Goal: Information Seeking & Learning: Learn about a topic

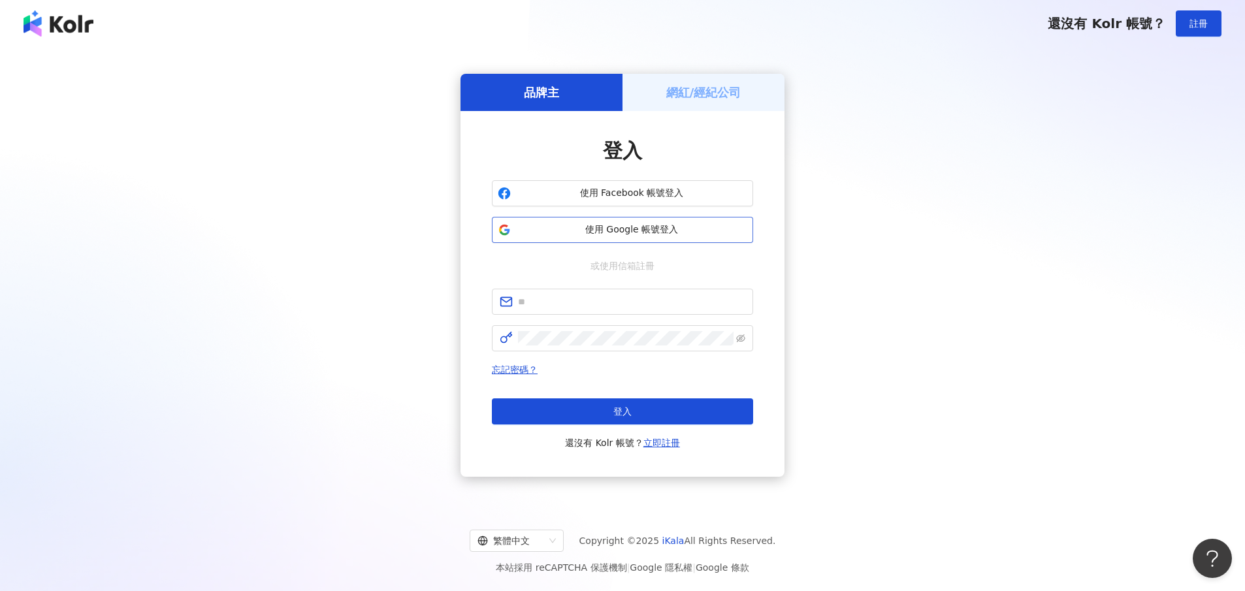
click at [658, 225] on span "使用 Google 帳號登入" at bounding box center [631, 229] width 231 height 13
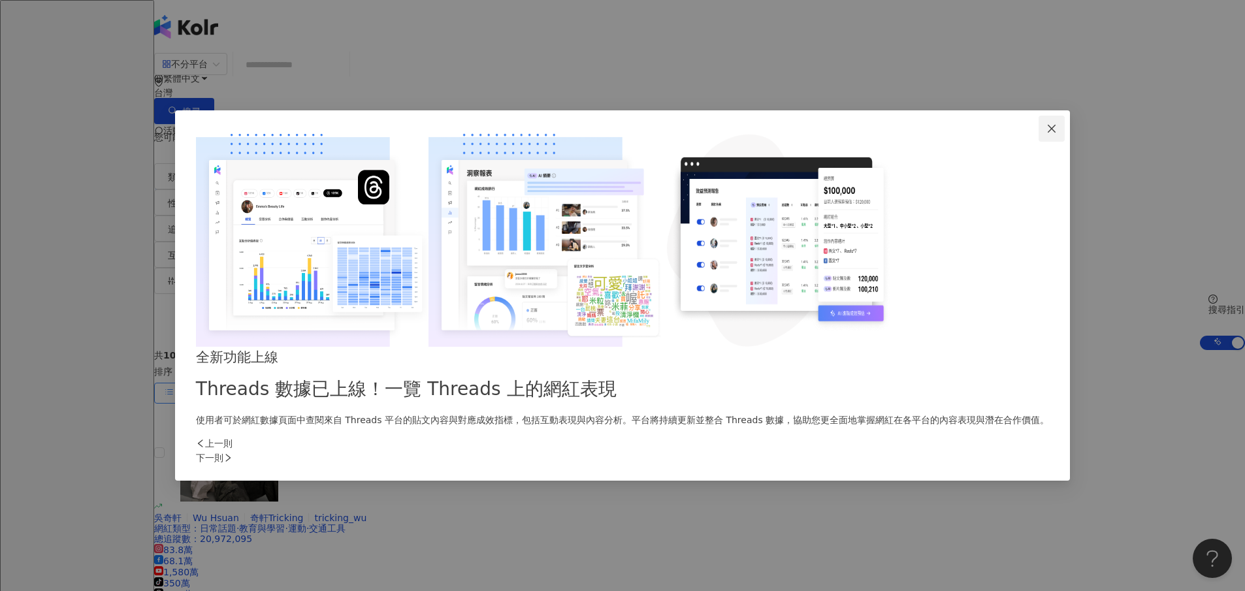
click at [1047, 134] on icon "close" at bounding box center [1052, 128] width 10 height 10
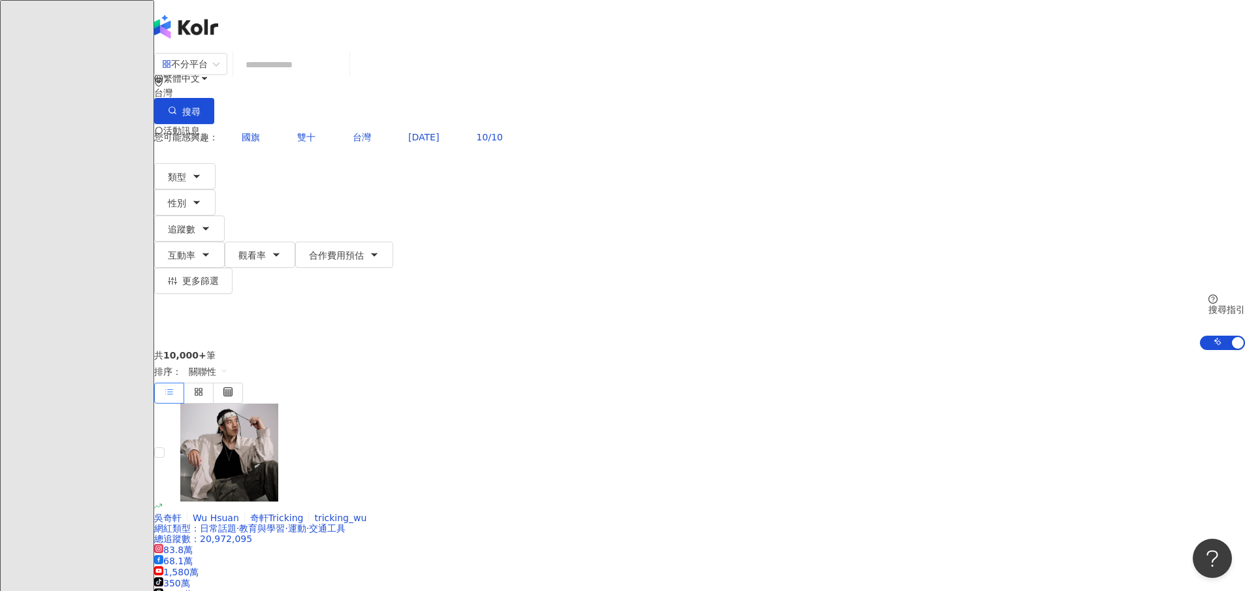
click at [189, 178] on icon at bounding box center [184, 182] width 9 height 9
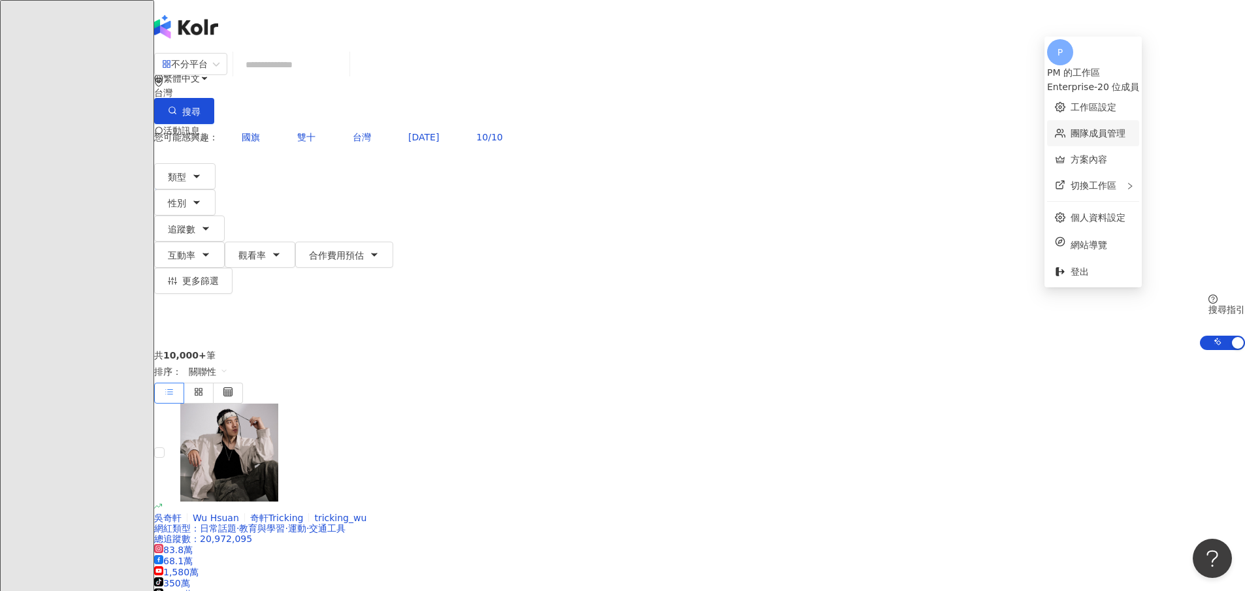
click at [1122, 128] on link "團隊成員管理" at bounding box center [1098, 133] width 55 height 10
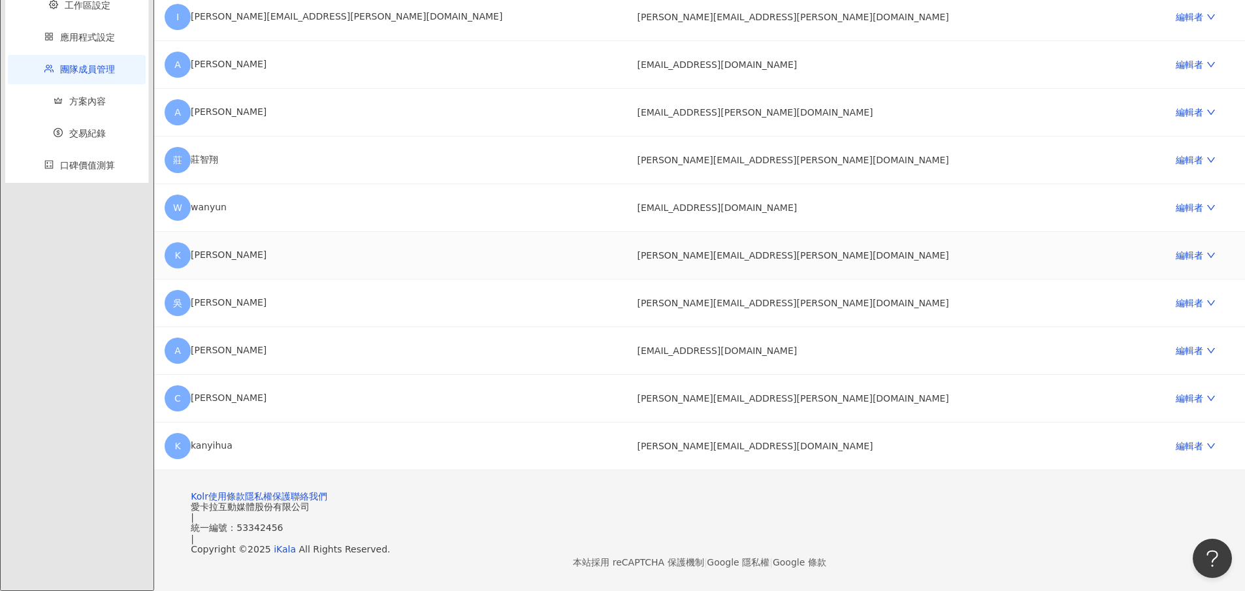
scroll to position [782, 0]
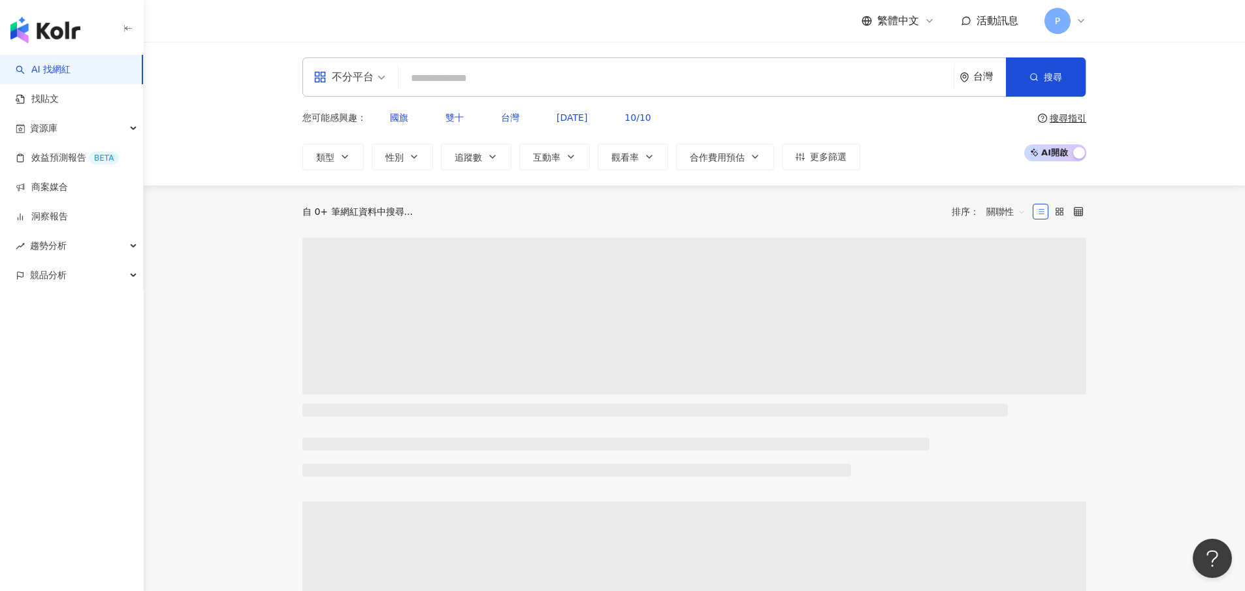
click at [1077, 18] on icon at bounding box center [1081, 21] width 10 height 10
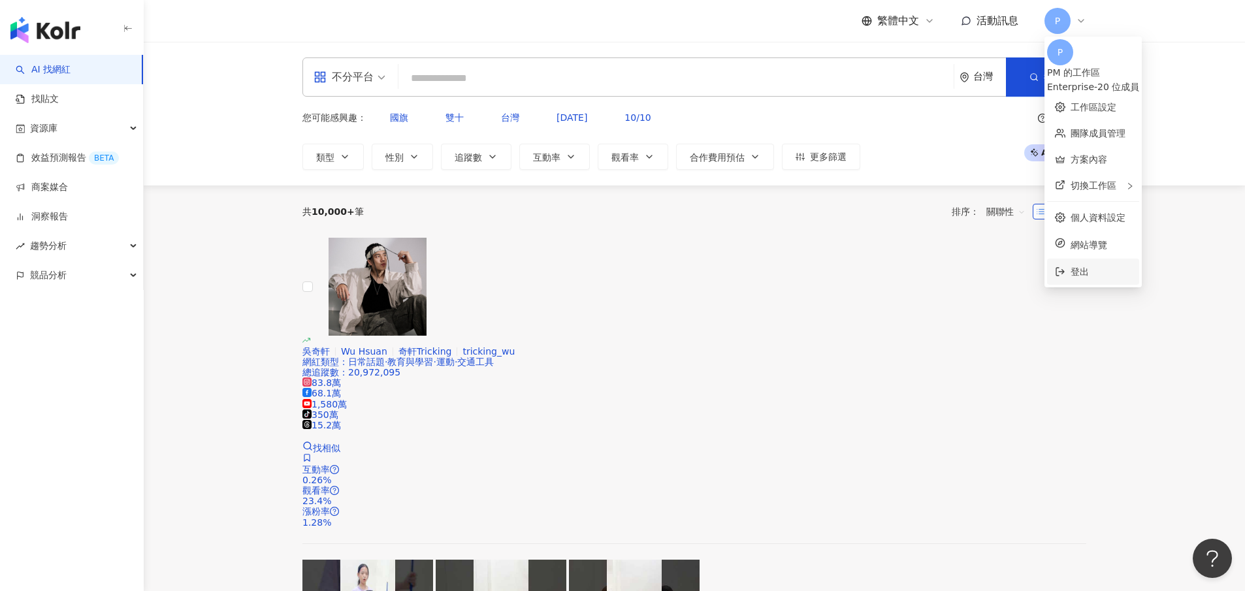
click at [1105, 265] on span "登出" at bounding box center [1101, 272] width 61 height 14
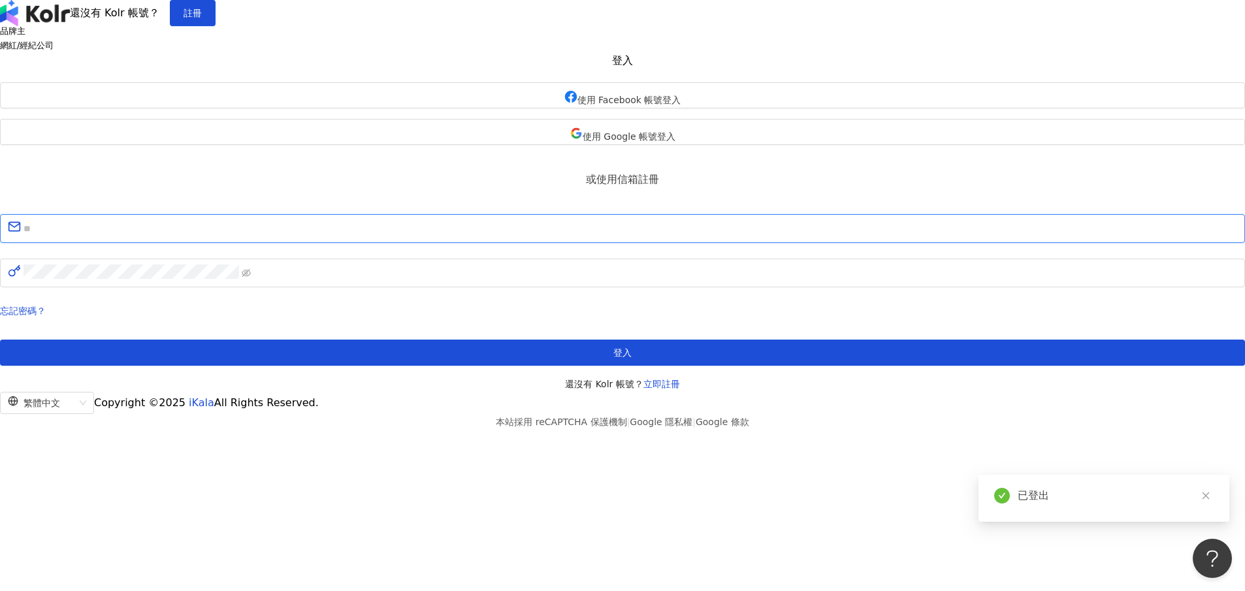
click at [627, 237] on input "text" at bounding box center [631, 228] width 1214 height 17
paste input "**********"
type input "**********"
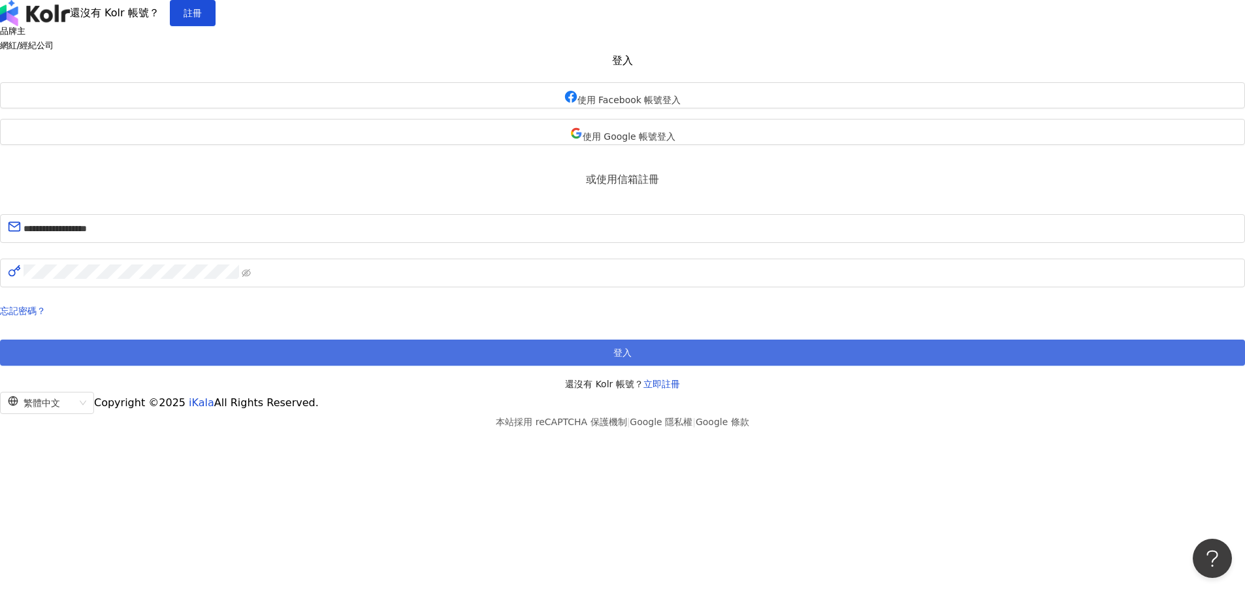
click at [655, 366] on button "登入" at bounding box center [622, 353] width 1245 height 26
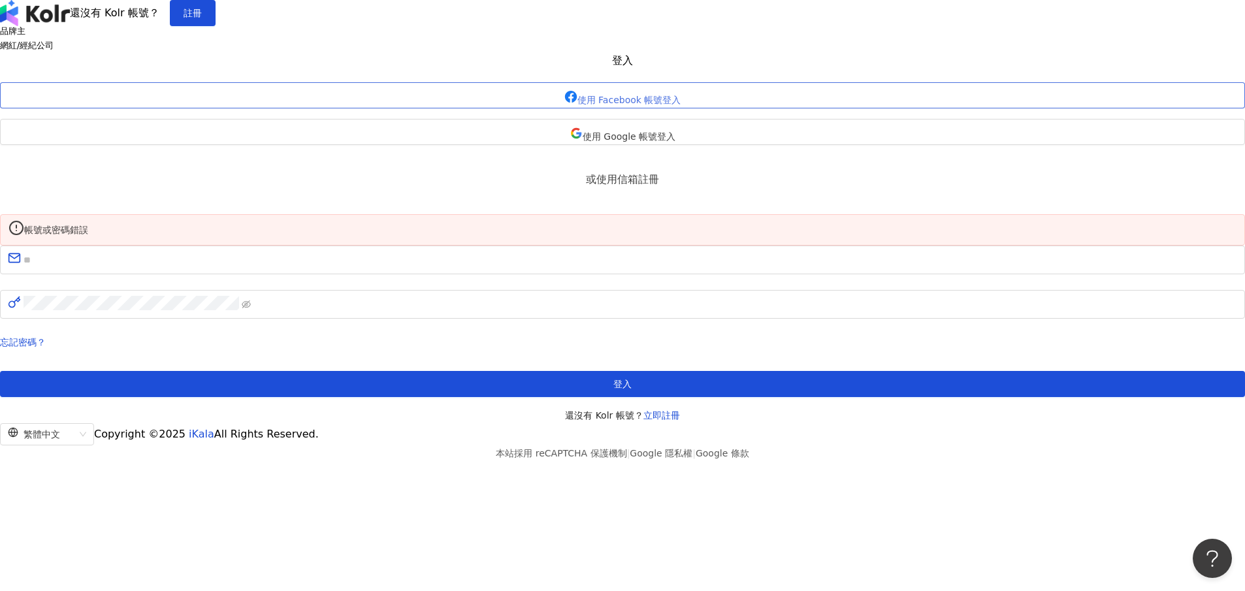
click at [653, 105] on span "使用 Facebook 帳號登入" at bounding box center [630, 100] width 104 height 10
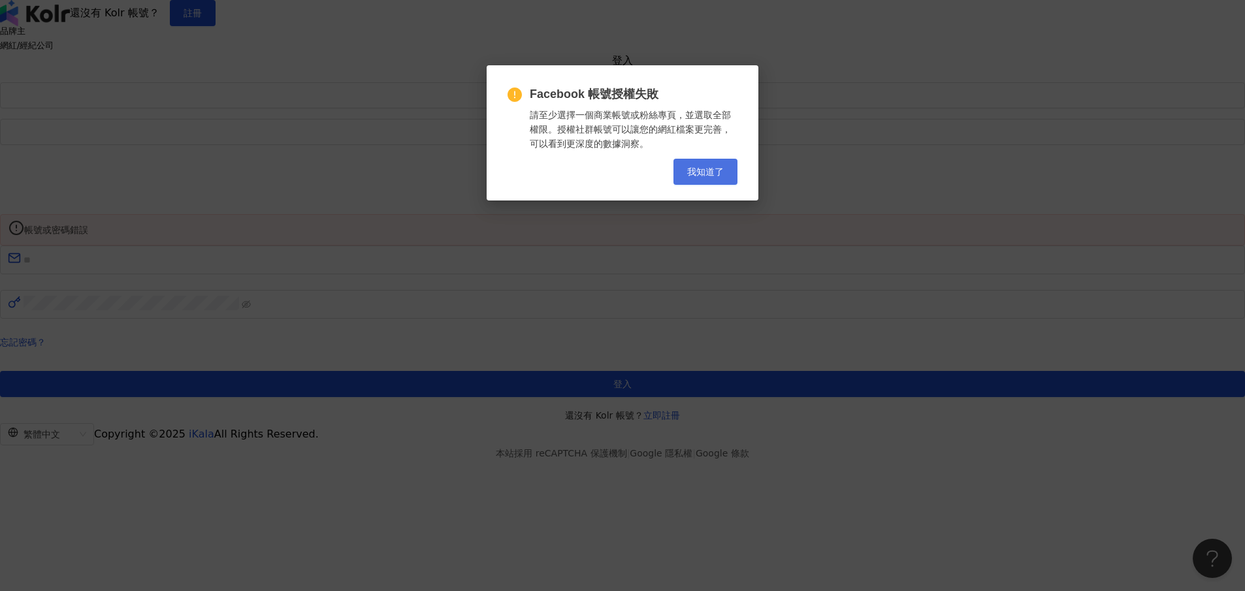
click at [708, 171] on span "我知道了" at bounding box center [705, 172] width 37 height 10
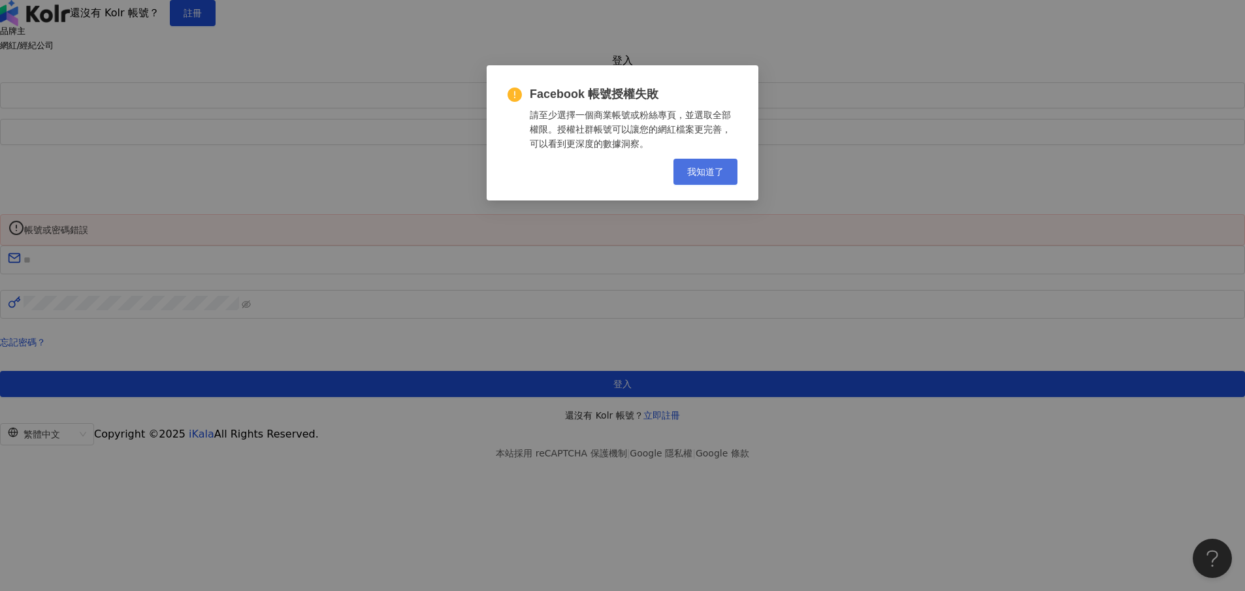
click at [706, 160] on button "我知道了" at bounding box center [706, 172] width 64 height 26
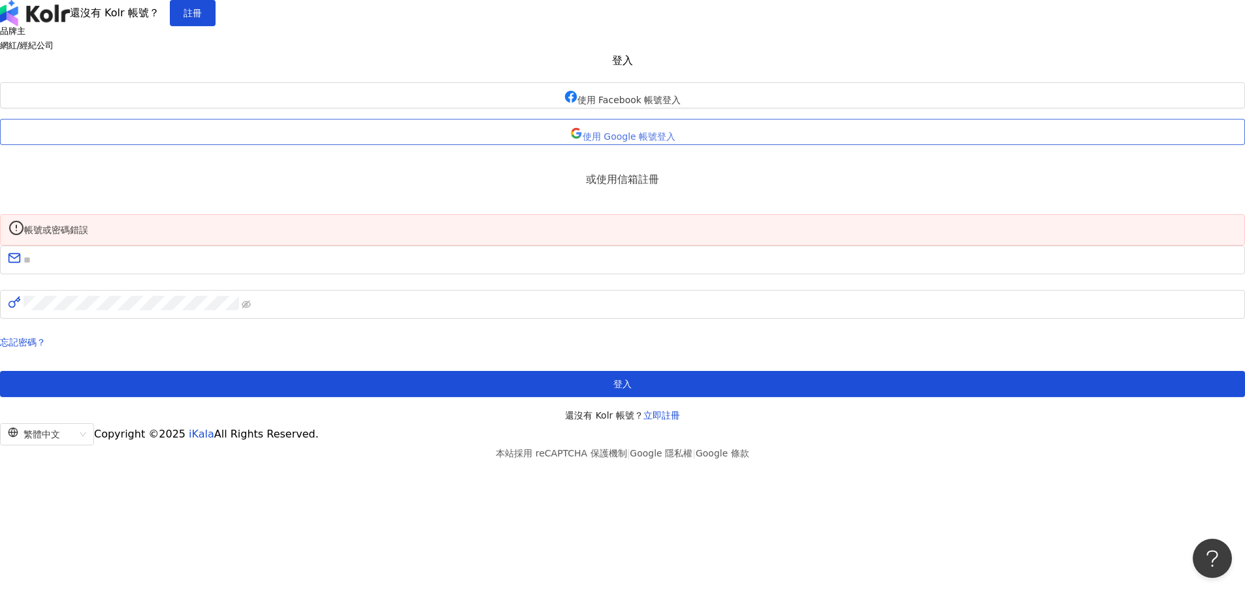
click at [654, 142] on span "使用 Google 帳號登入" at bounding box center [629, 136] width 93 height 10
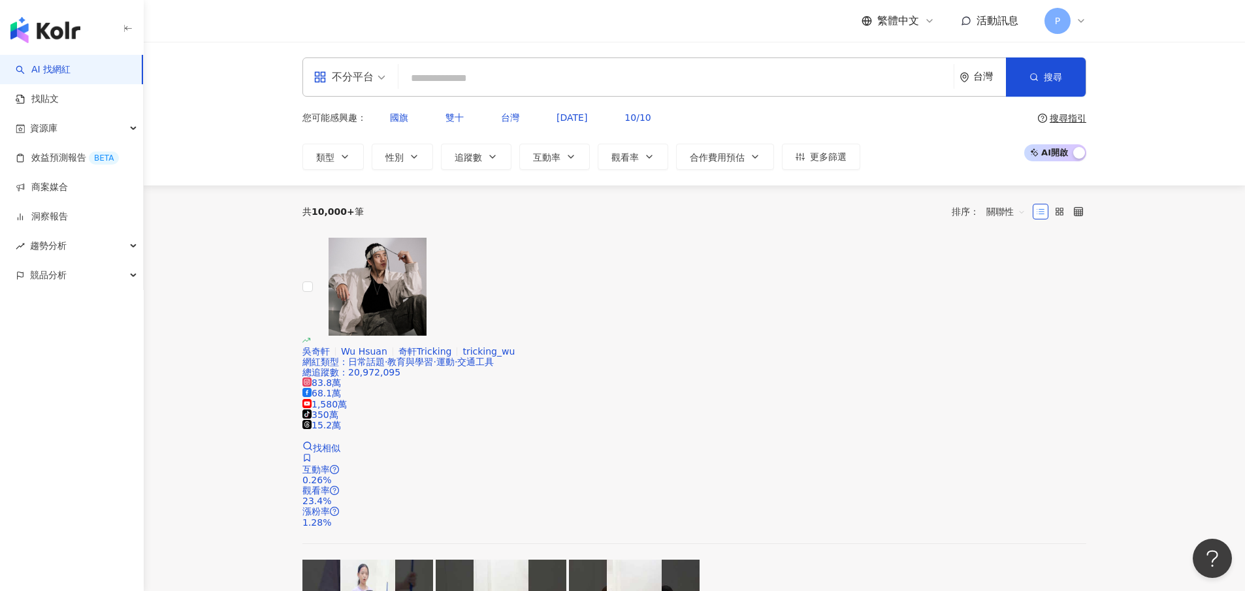
click at [1075, 24] on div "P" at bounding box center [1066, 21] width 42 height 26
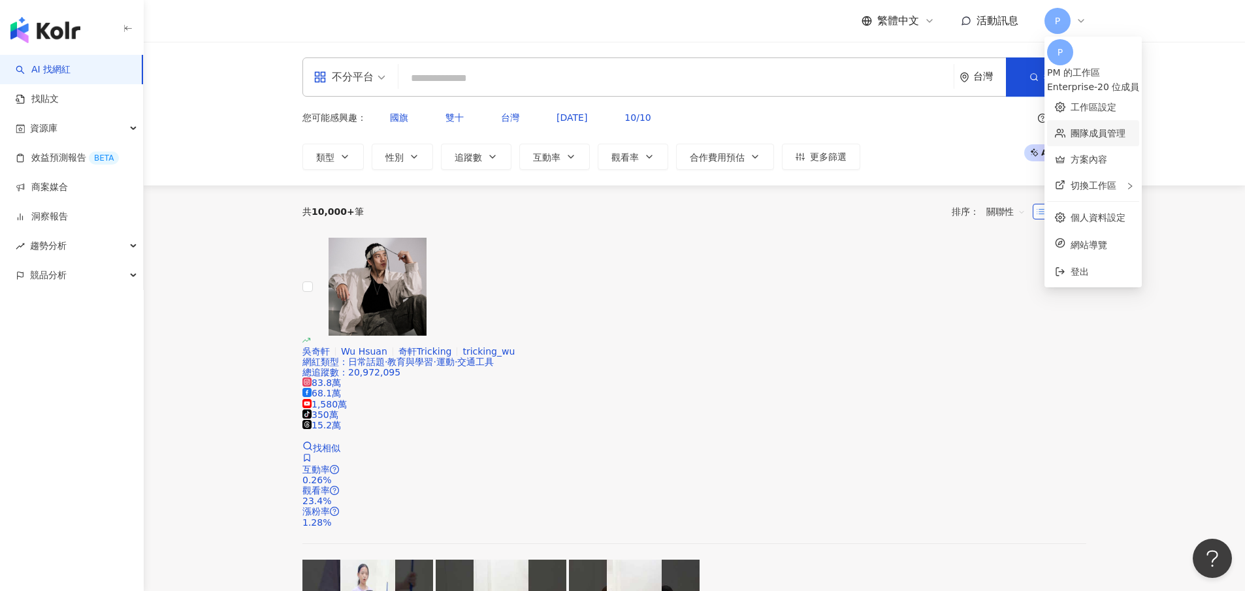
click at [1116, 128] on link "團隊成員管理" at bounding box center [1098, 133] width 55 height 10
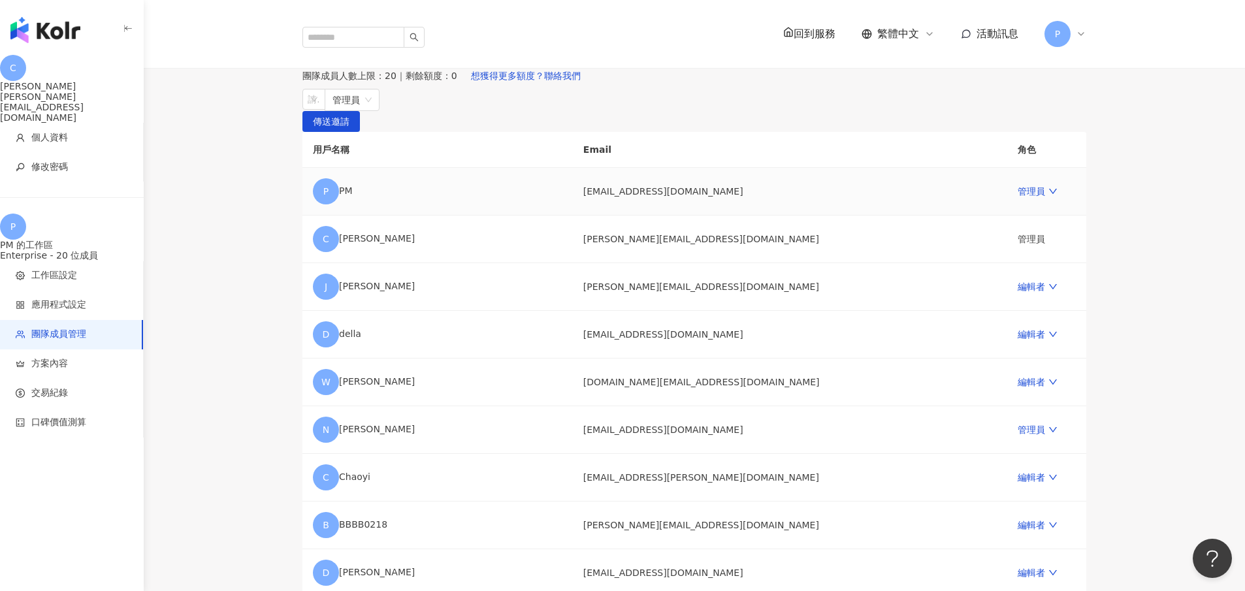
click at [691, 216] on td "mt@spring-trees.com" at bounding box center [790, 192] width 435 height 48
click at [59, 161] on span "修改密碼" at bounding box center [49, 167] width 37 height 13
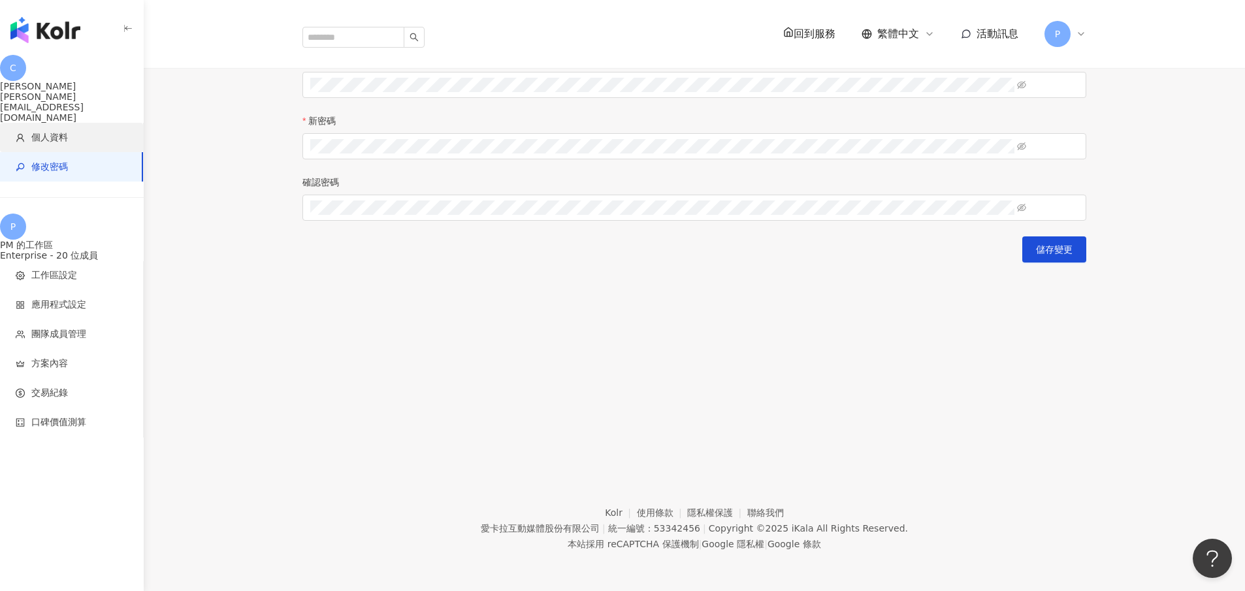
click at [71, 131] on span "個人資料" at bounding box center [74, 137] width 117 height 13
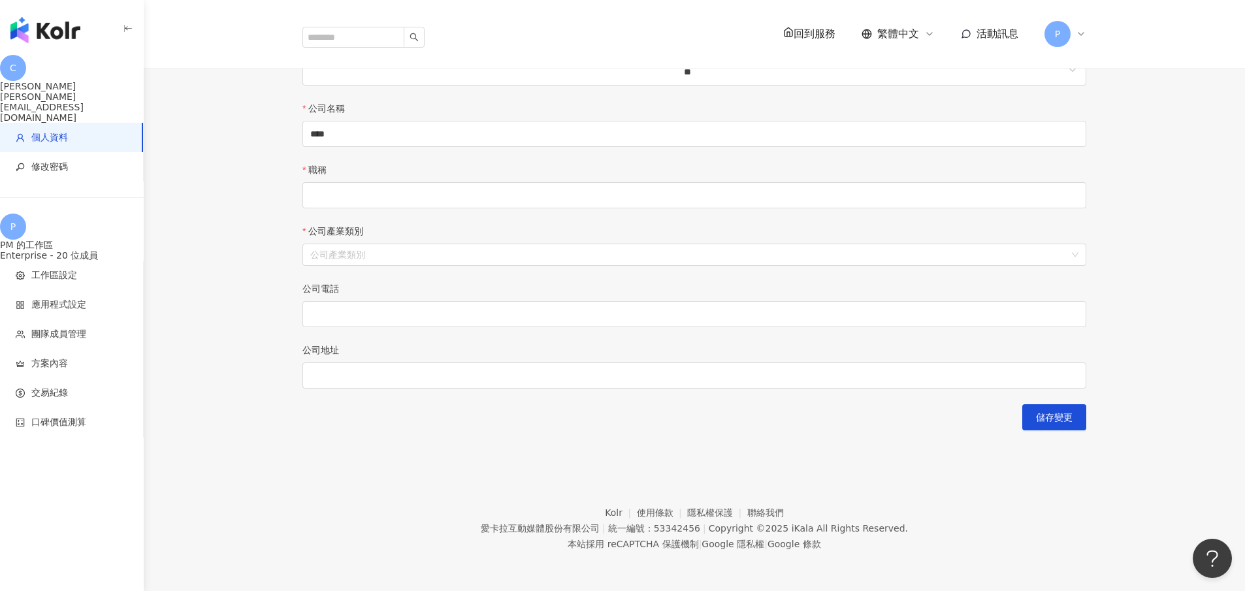
scroll to position [419, 0]
click at [347, 27] on input "search" at bounding box center [354, 37] width 102 height 21
type input "****"
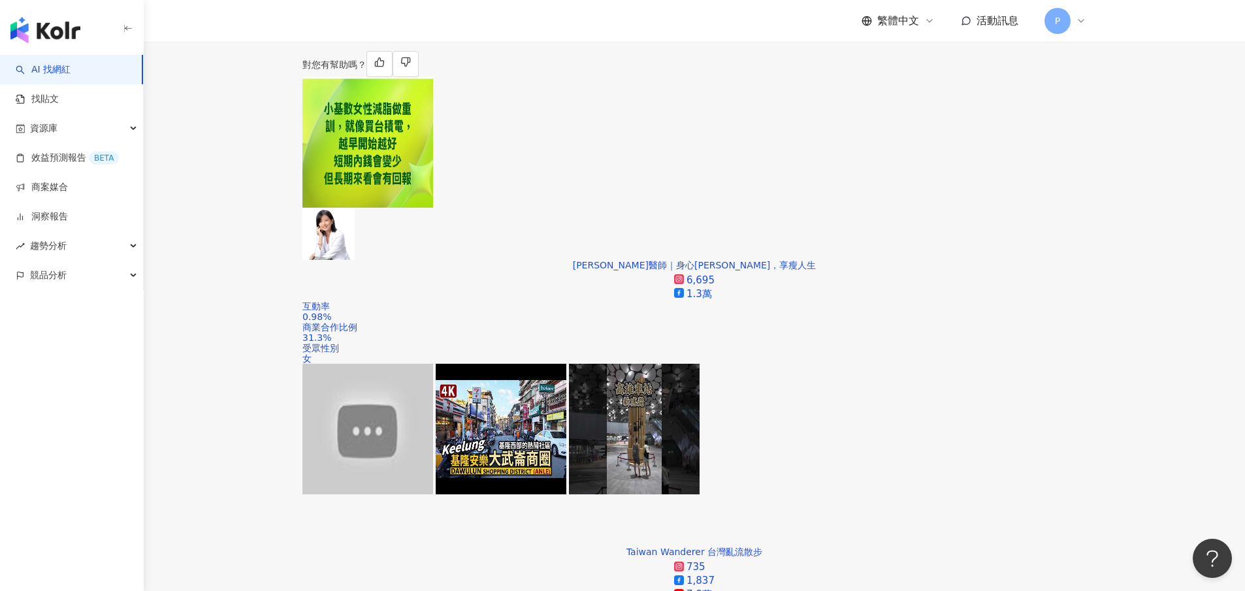
scroll to position [284, 0]
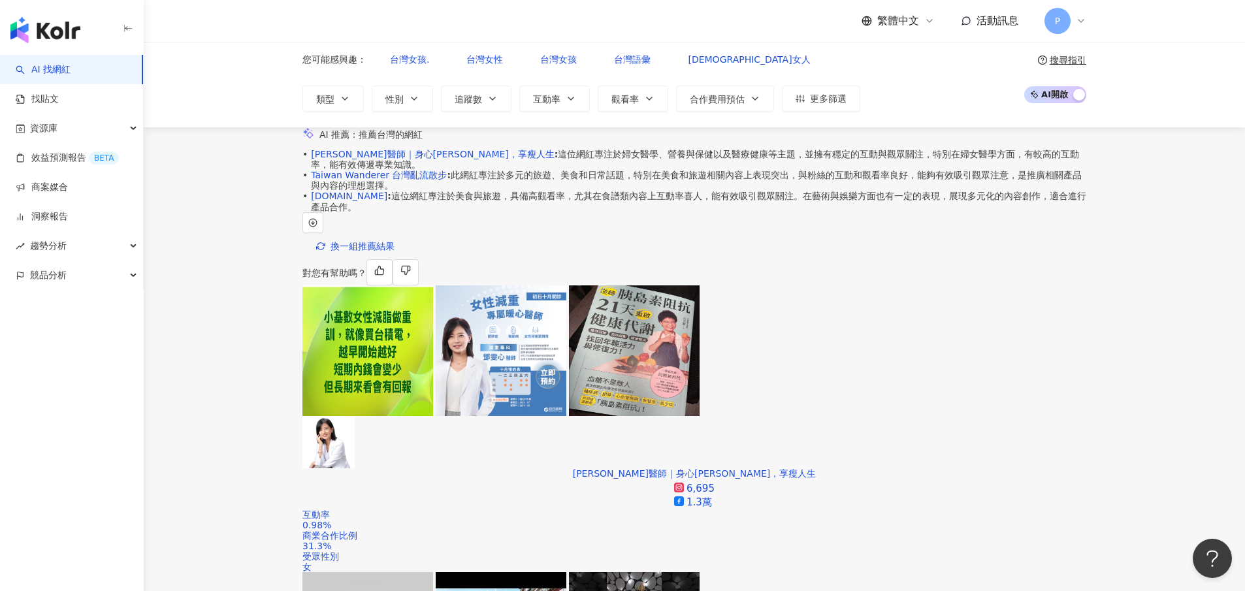
scroll to position [0, 0]
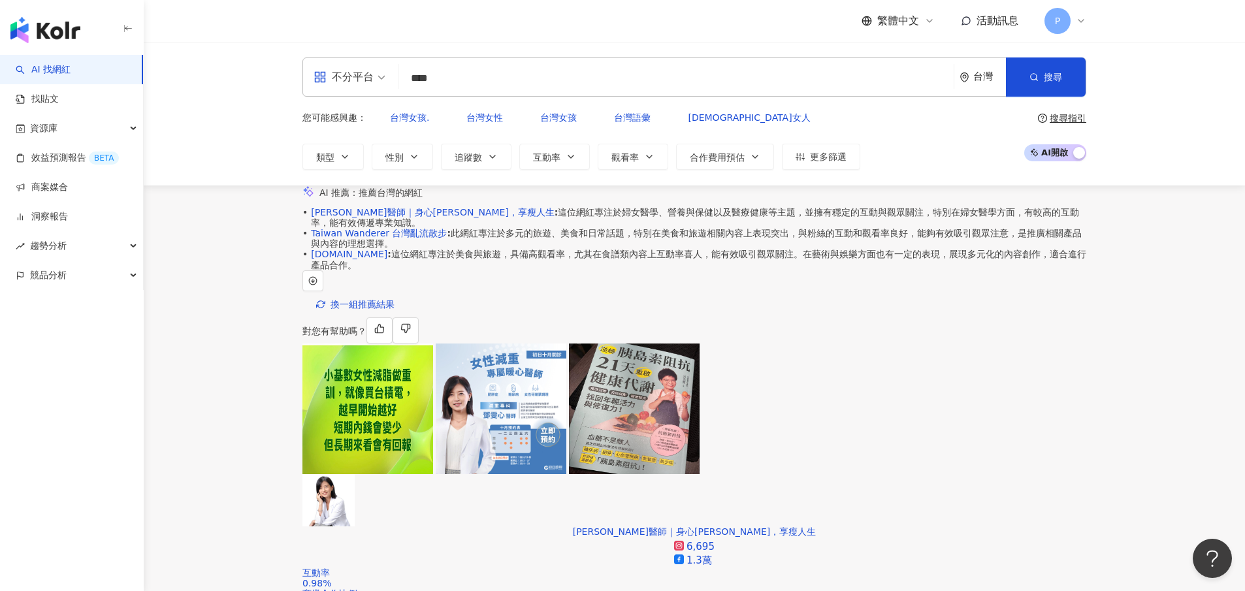
click at [376, 79] on span "不分平台" at bounding box center [350, 77] width 72 height 21
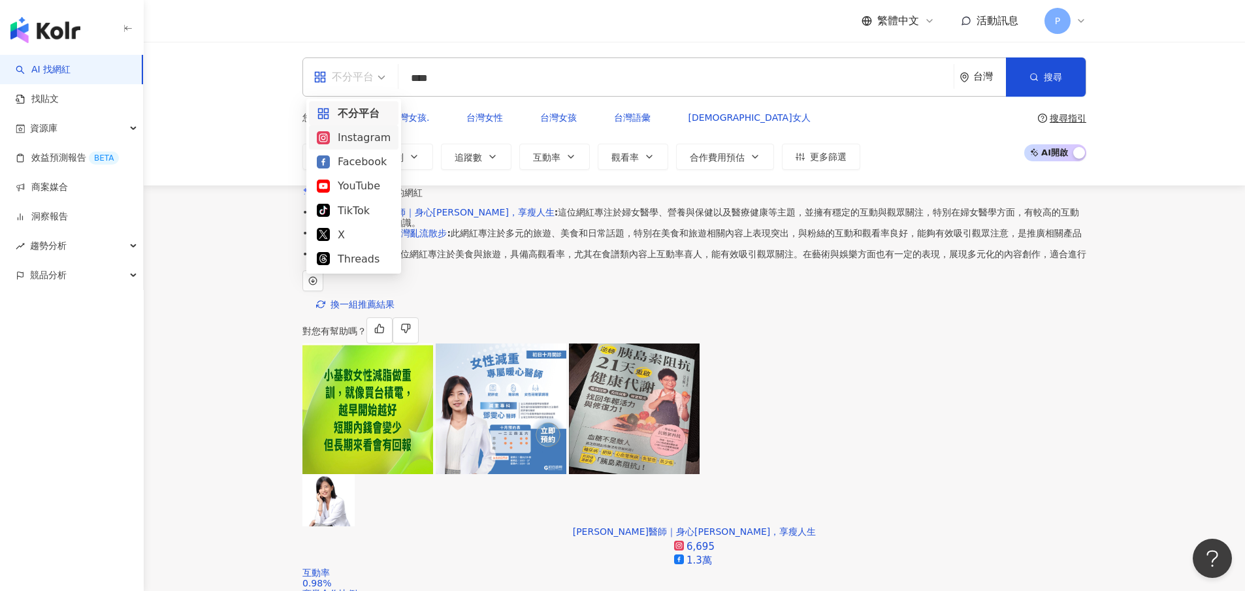
click at [361, 132] on div "Instagram" at bounding box center [354, 137] width 74 height 16
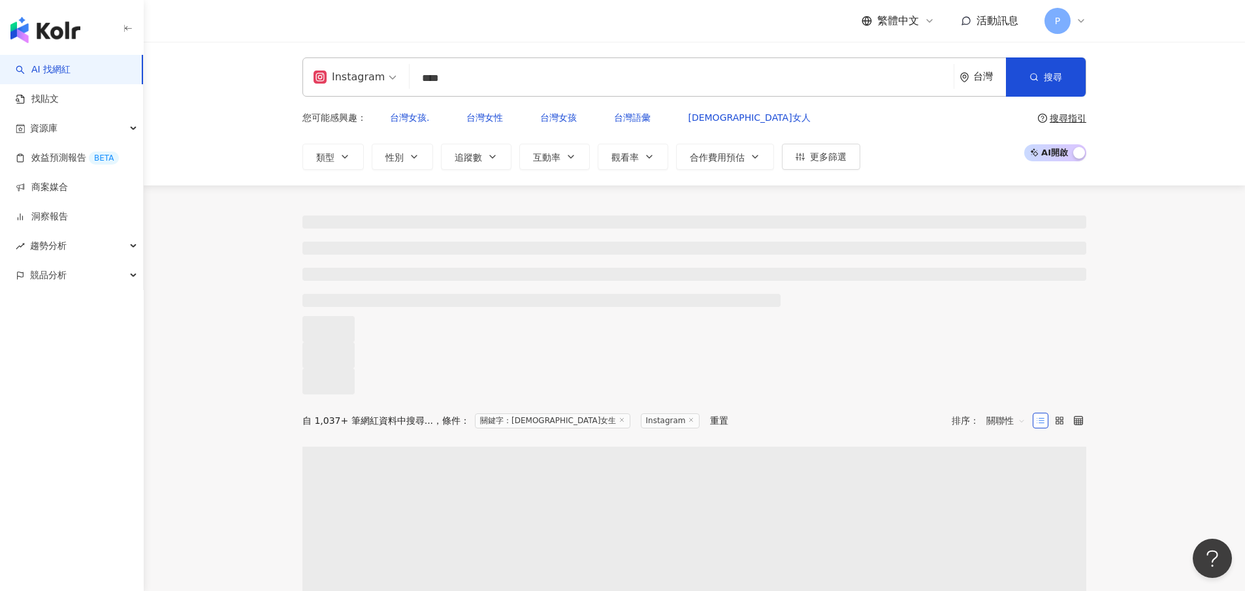
click at [607, 84] on input "****" at bounding box center [682, 78] width 534 height 25
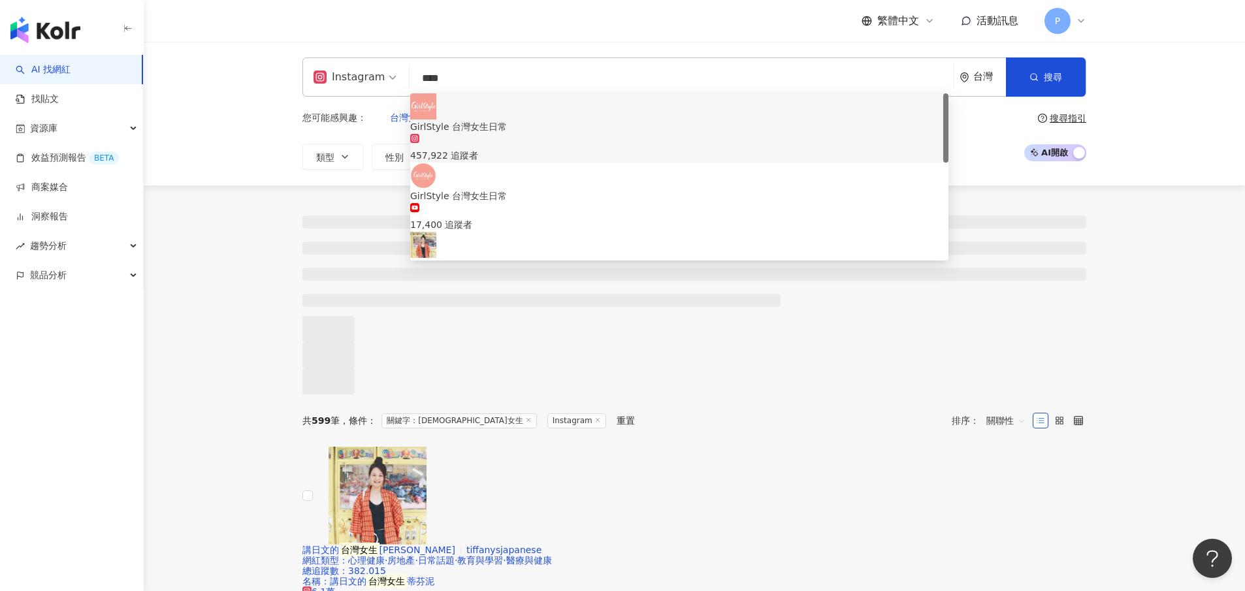
click at [611, 120] on span "GirlStyle 台灣女生日常" at bounding box center [679, 127] width 538 height 14
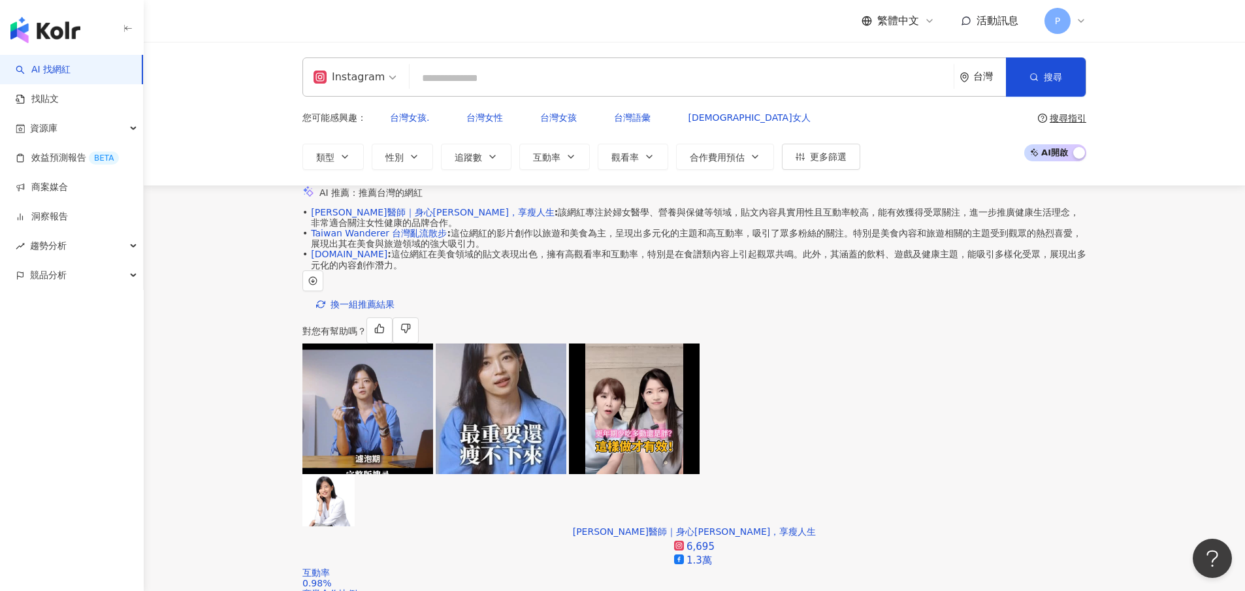
click at [383, 79] on span "Instagram" at bounding box center [355, 77] width 83 height 21
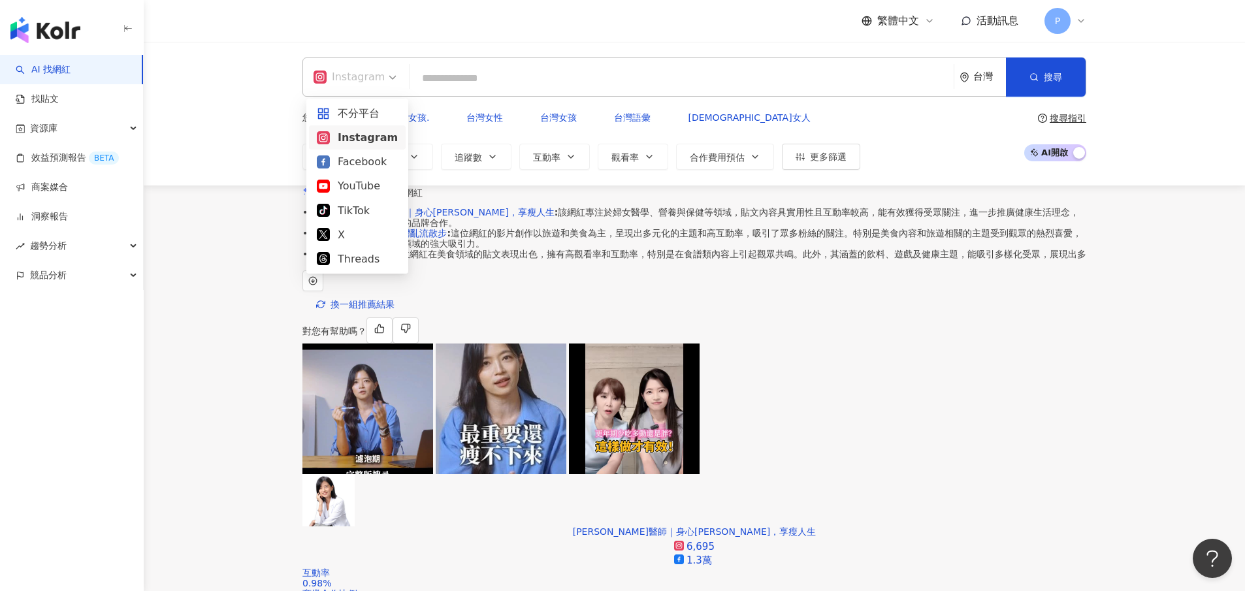
click at [361, 162] on div "Facebook" at bounding box center [357, 162] width 81 height 16
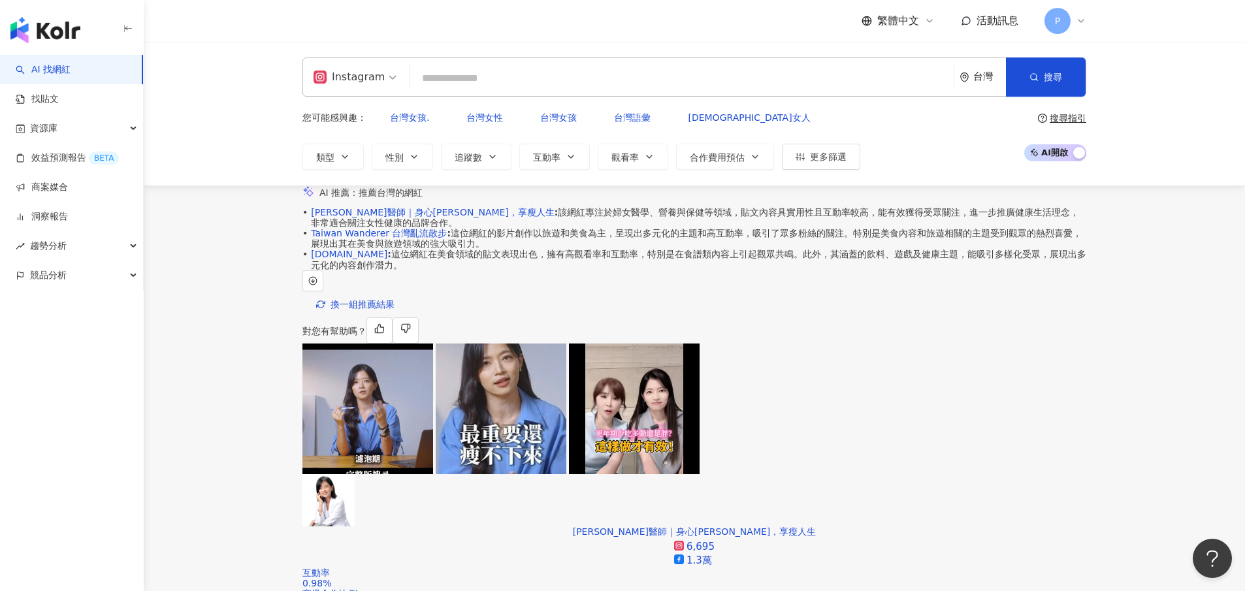
click at [540, 80] on input "search" at bounding box center [682, 78] width 534 height 25
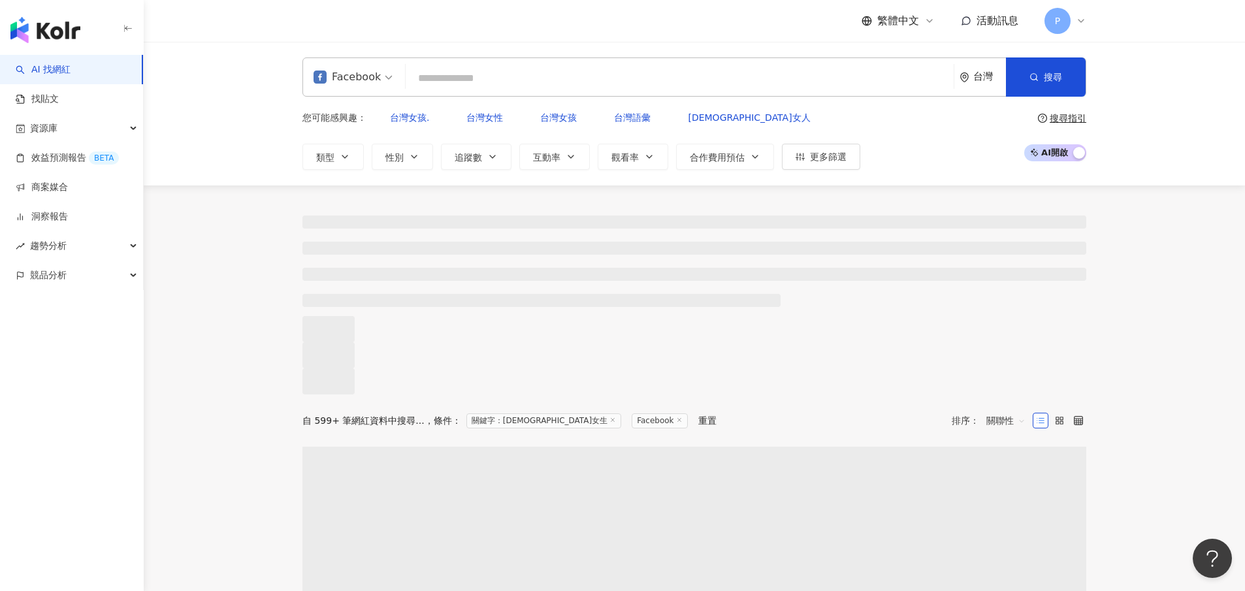
click at [512, 81] on input "search" at bounding box center [680, 78] width 538 height 25
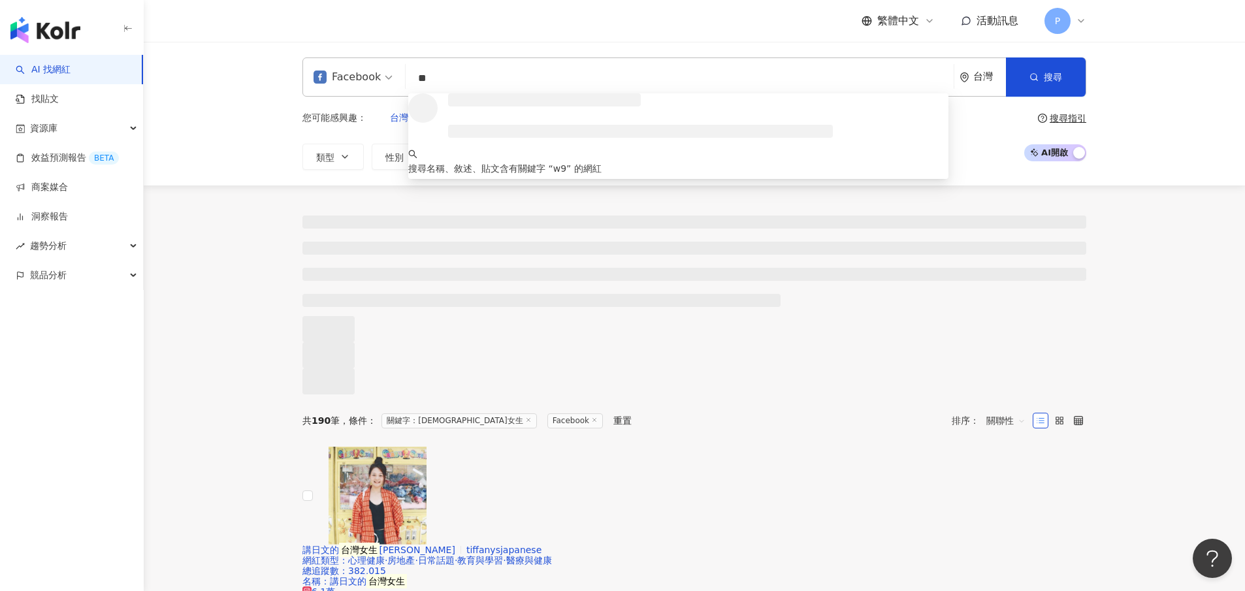
type input "*"
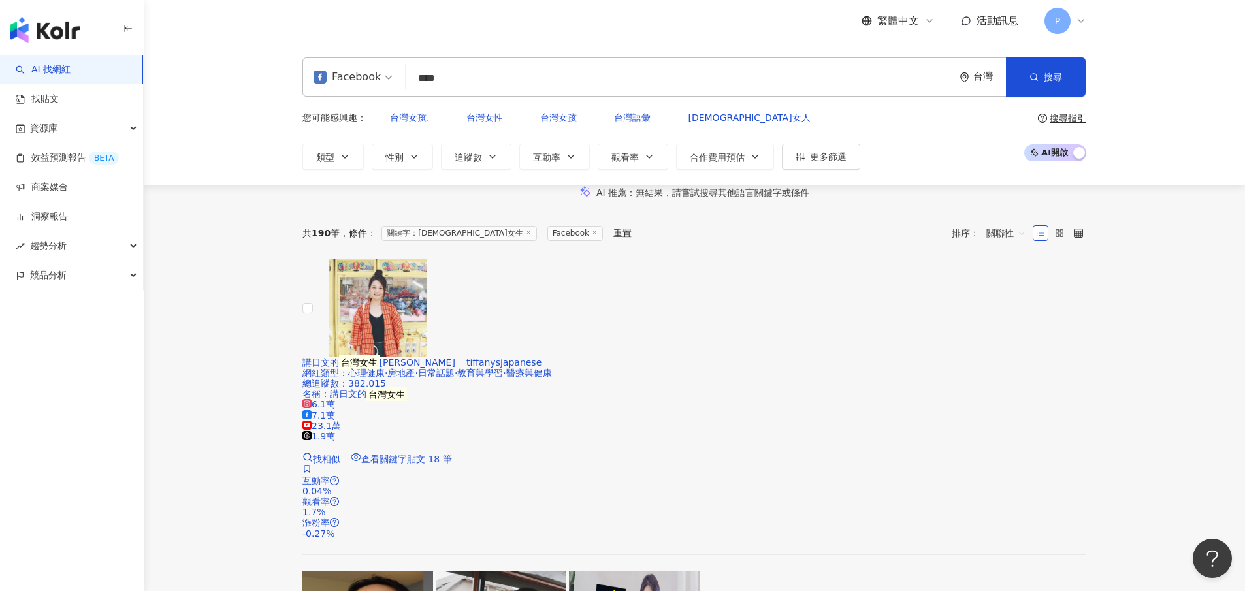
type input "****"
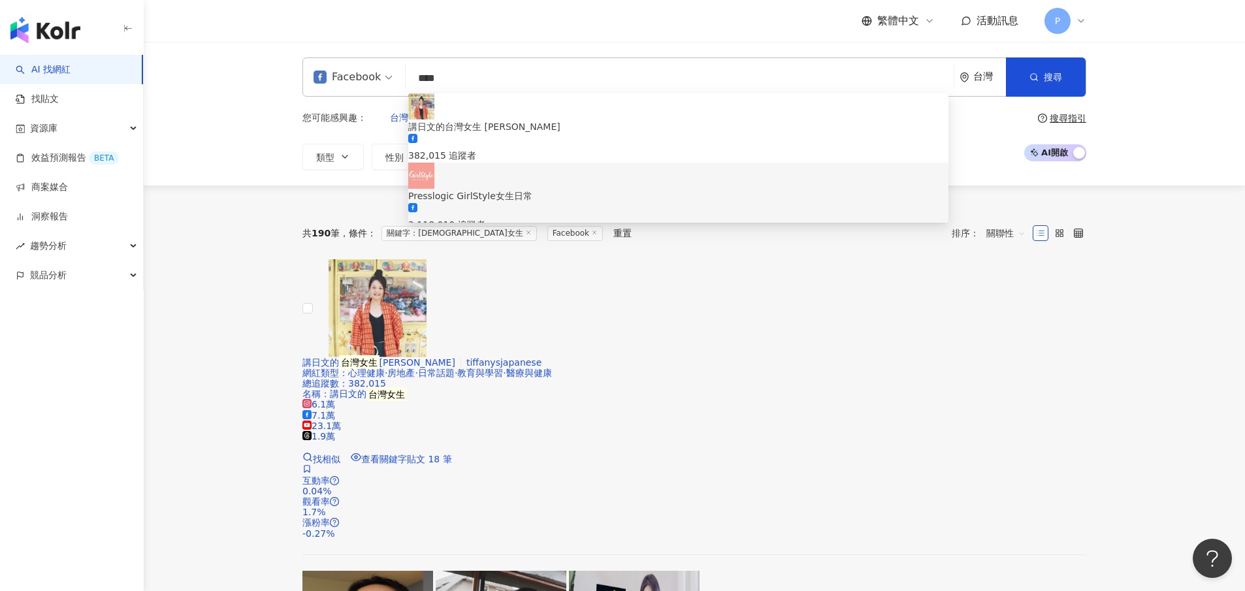
click at [563, 203] on div "2,118,010 追蹤者" at bounding box center [678, 217] width 540 height 29
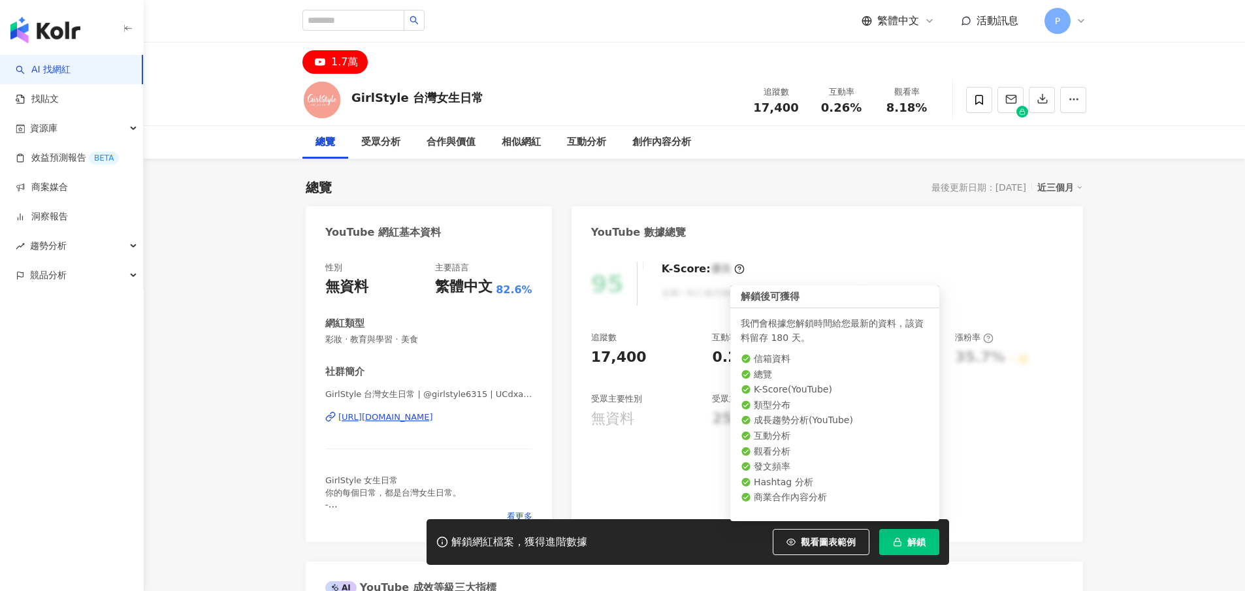
click at [924, 541] on span "解鎖" at bounding box center [917, 542] width 18 height 10
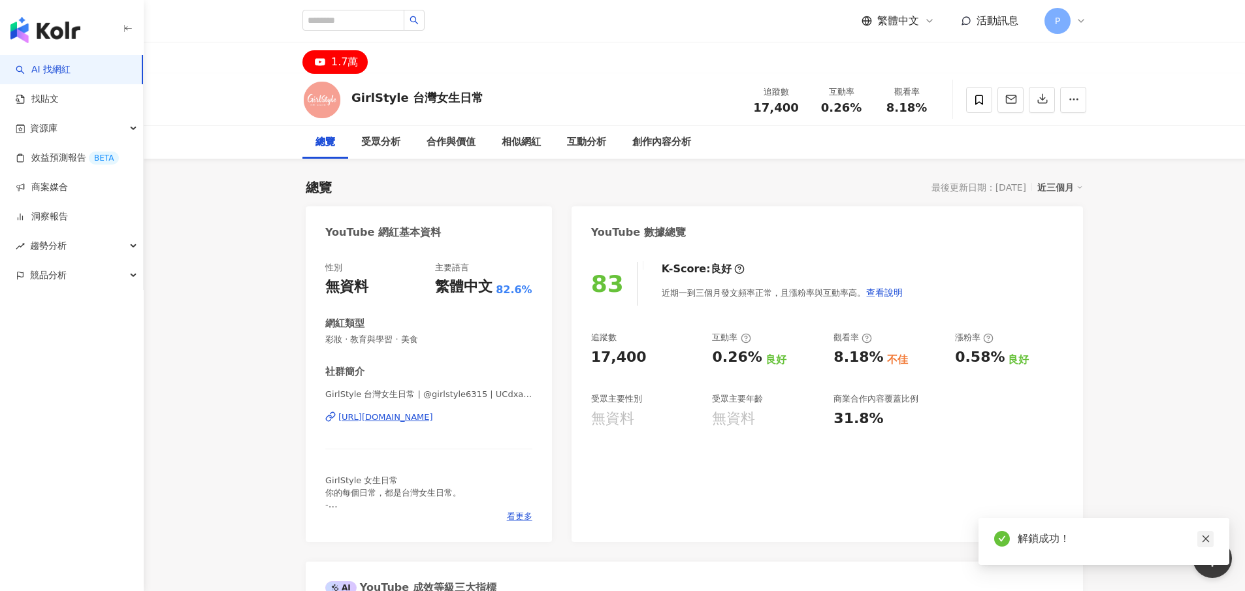
click at [1206, 545] on link at bounding box center [1206, 539] width 16 height 16
click at [1208, 538] on icon "close" at bounding box center [1206, 538] width 9 height 9
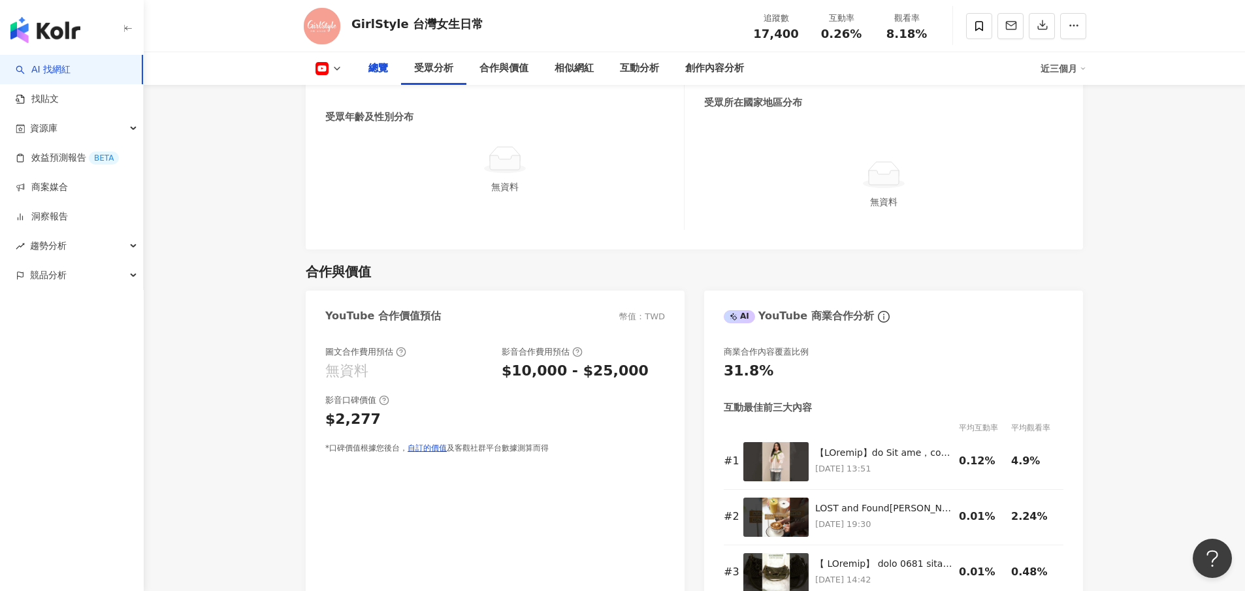
scroll to position [885, 0]
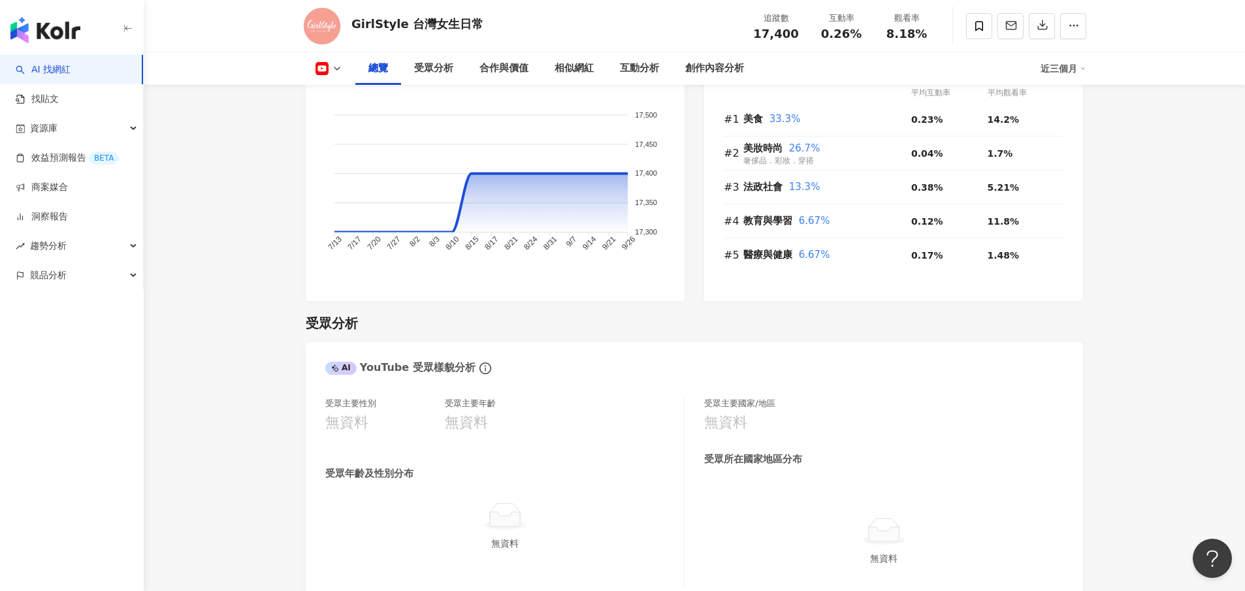
click at [333, 78] on div "總覽 受眾分析 合作與價值 相似網紅 互動分析 創作內容分析 近三個月" at bounding box center [695, 68] width 784 height 33
click at [337, 65] on icon at bounding box center [337, 68] width 10 height 10
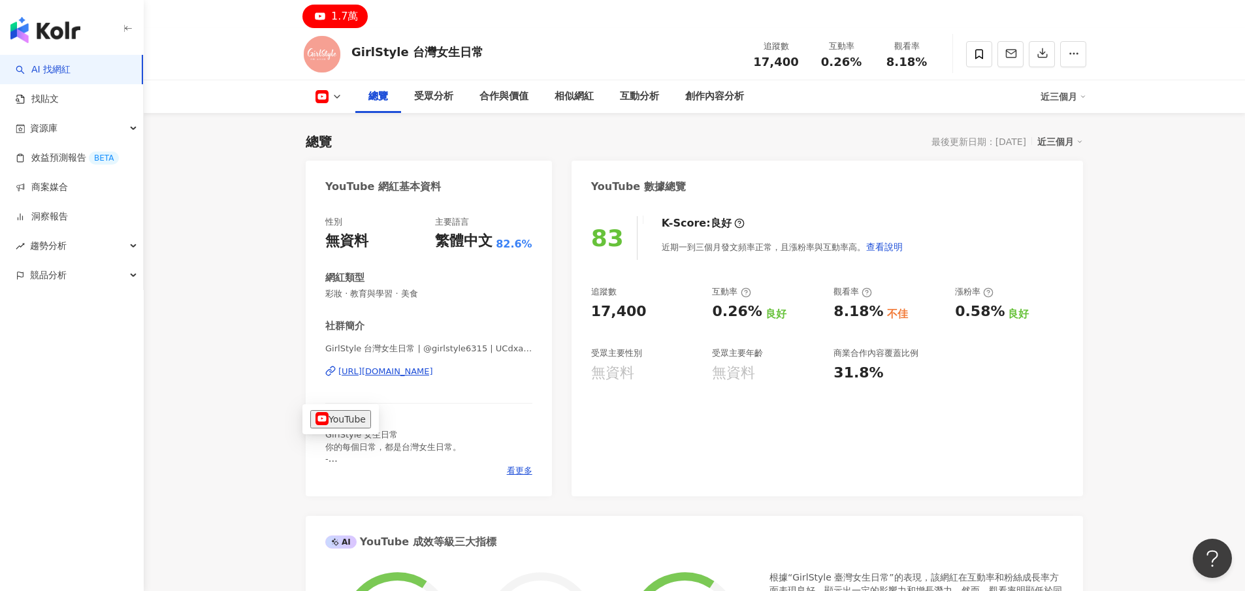
scroll to position [0, 0]
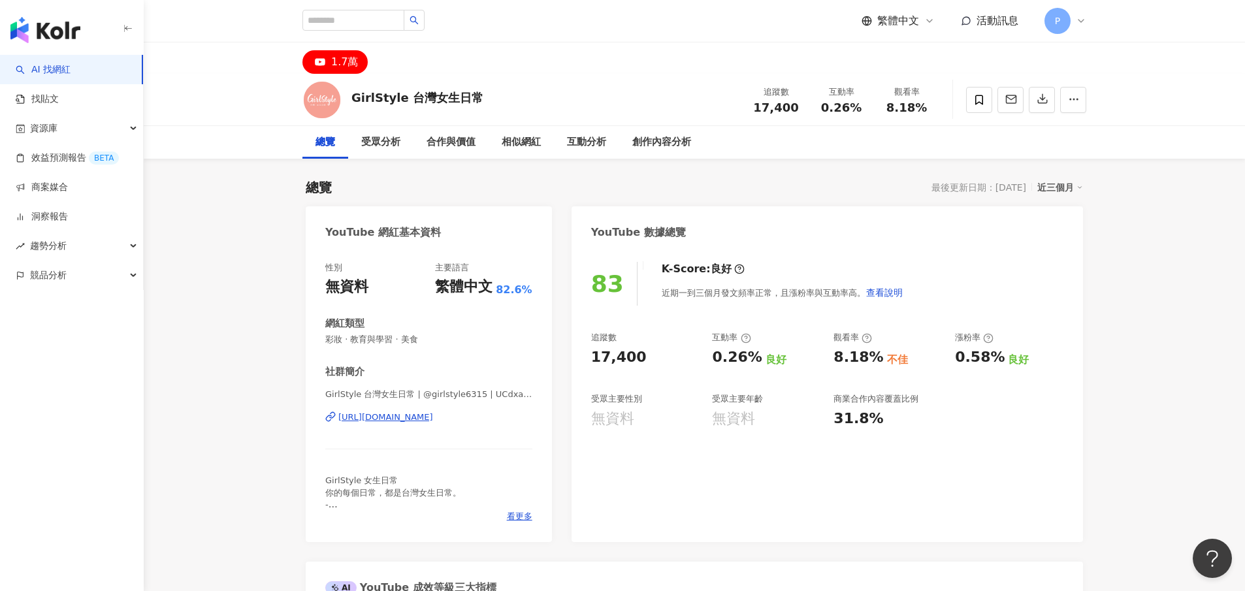
click at [455, 101] on div "GirlStyle 台灣女生日常" at bounding box center [418, 98] width 132 height 16
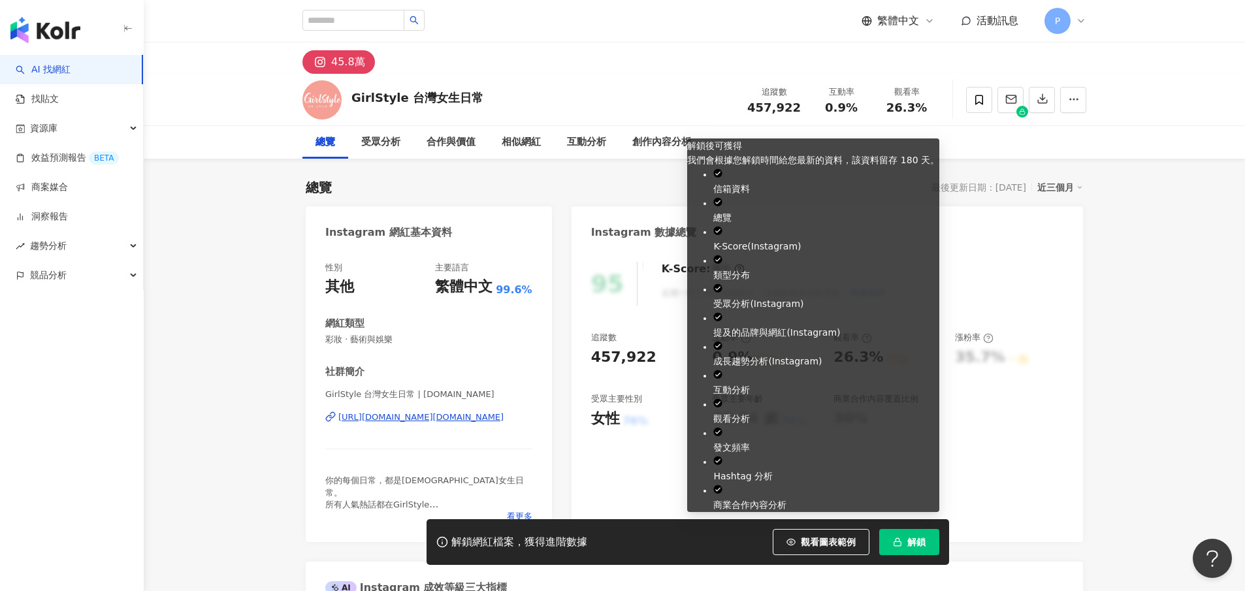
click at [922, 544] on span "解鎖" at bounding box center [917, 542] width 18 height 10
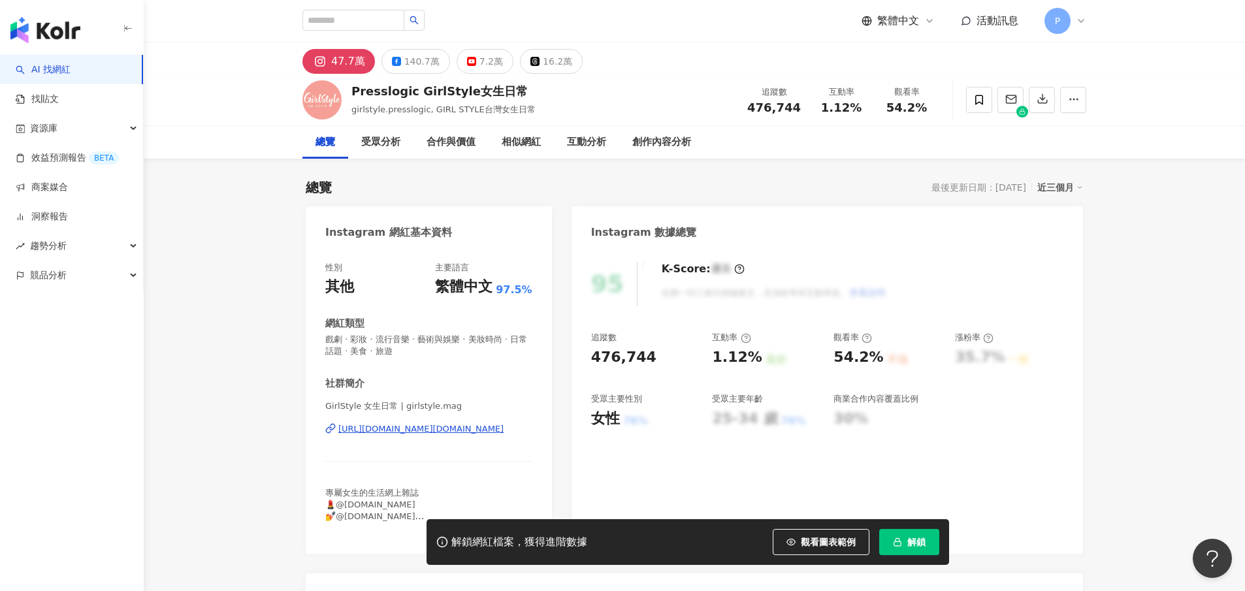
click at [925, 551] on button "解鎖" at bounding box center [910, 542] width 60 height 26
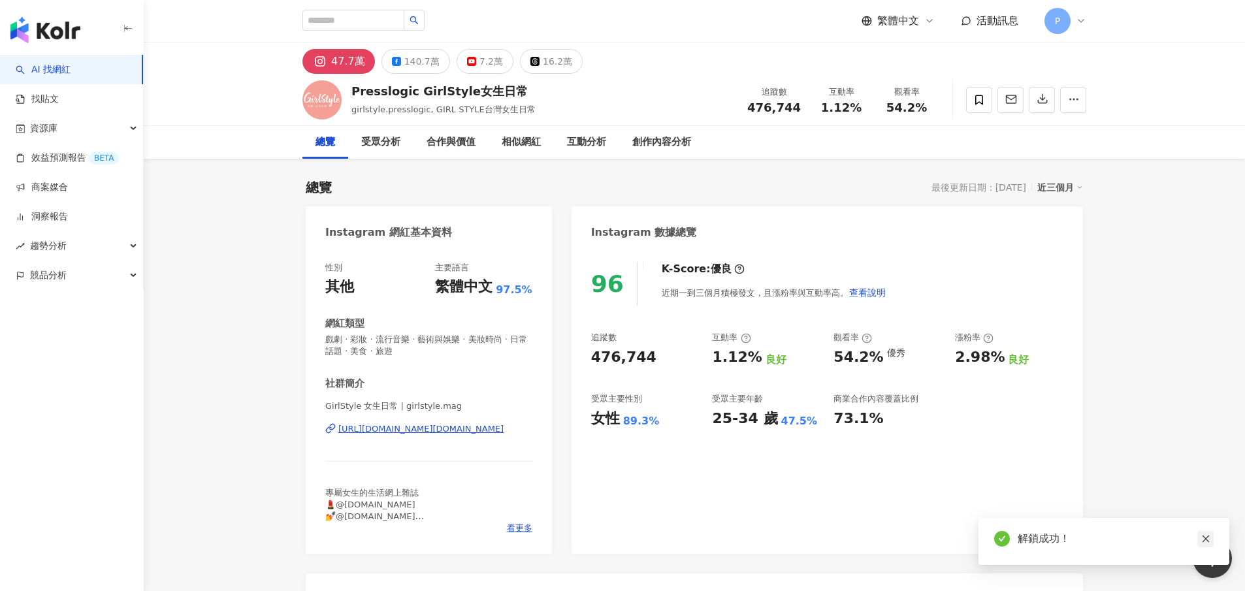
click at [1208, 542] on icon "close" at bounding box center [1205, 539] width 7 height 7
click at [347, 56] on div "47.7萬" at bounding box center [348, 61] width 34 height 18
click at [411, 62] on div "140.7萬" at bounding box center [421, 61] width 35 height 18
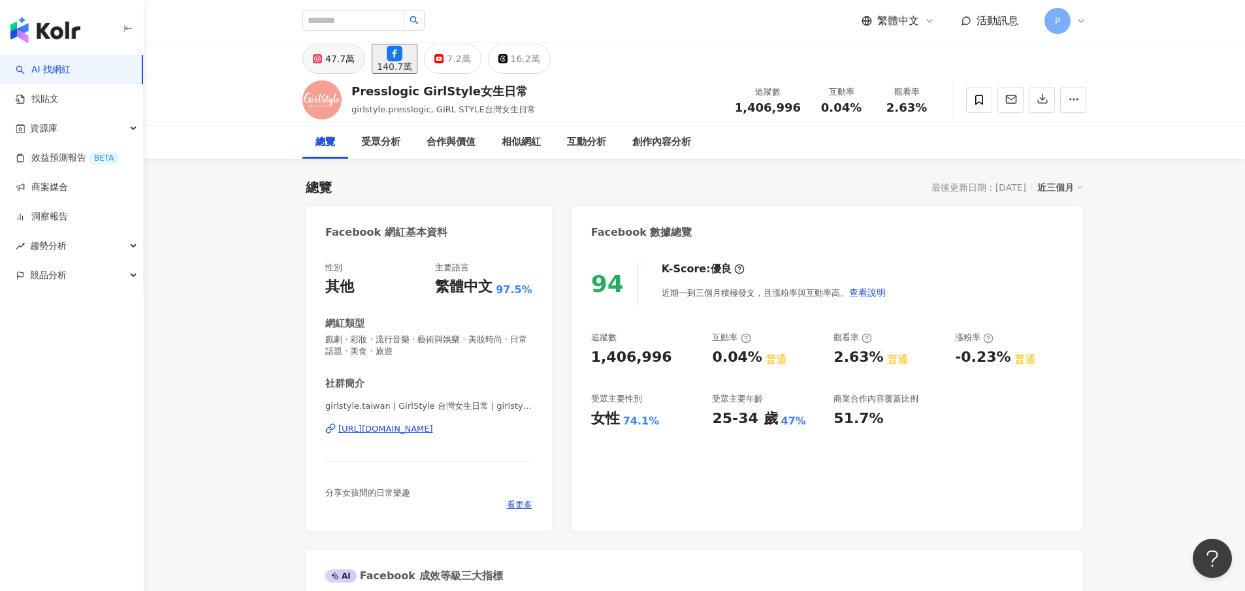
click at [338, 59] on div "47.7萬" at bounding box center [339, 59] width 29 height 18
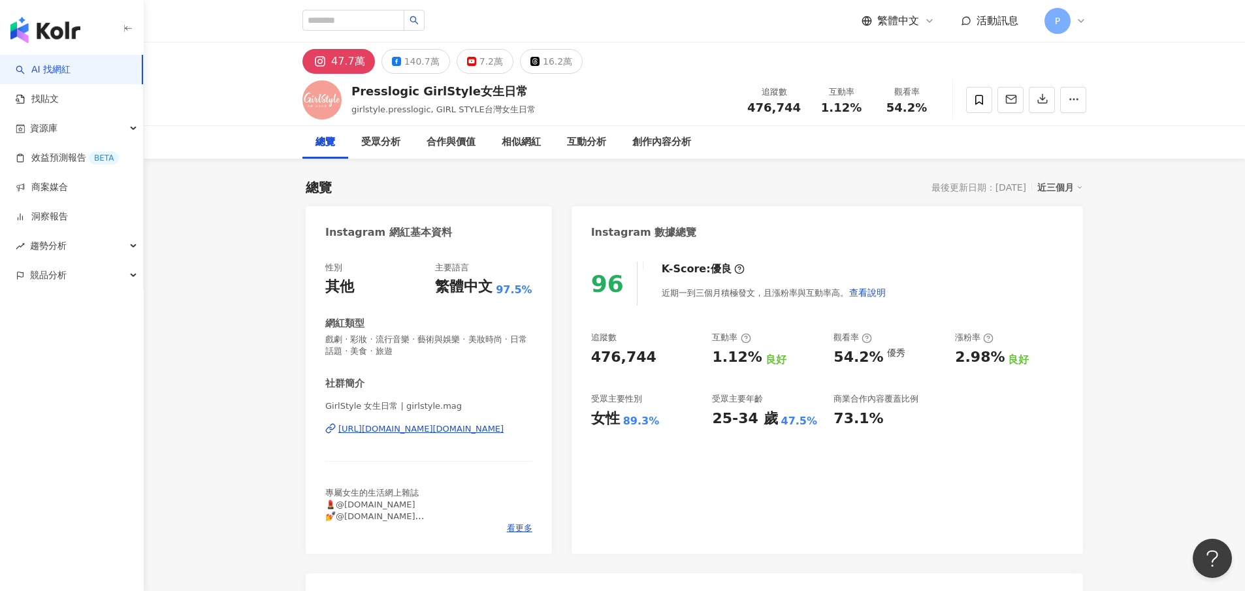
click at [338, 67] on div "47.7萬" at bounding box center [348, 61] width 34 height 18
click at [414, 66] on div "140.7萬" at bounding box center [421, 61] width 35 height 18
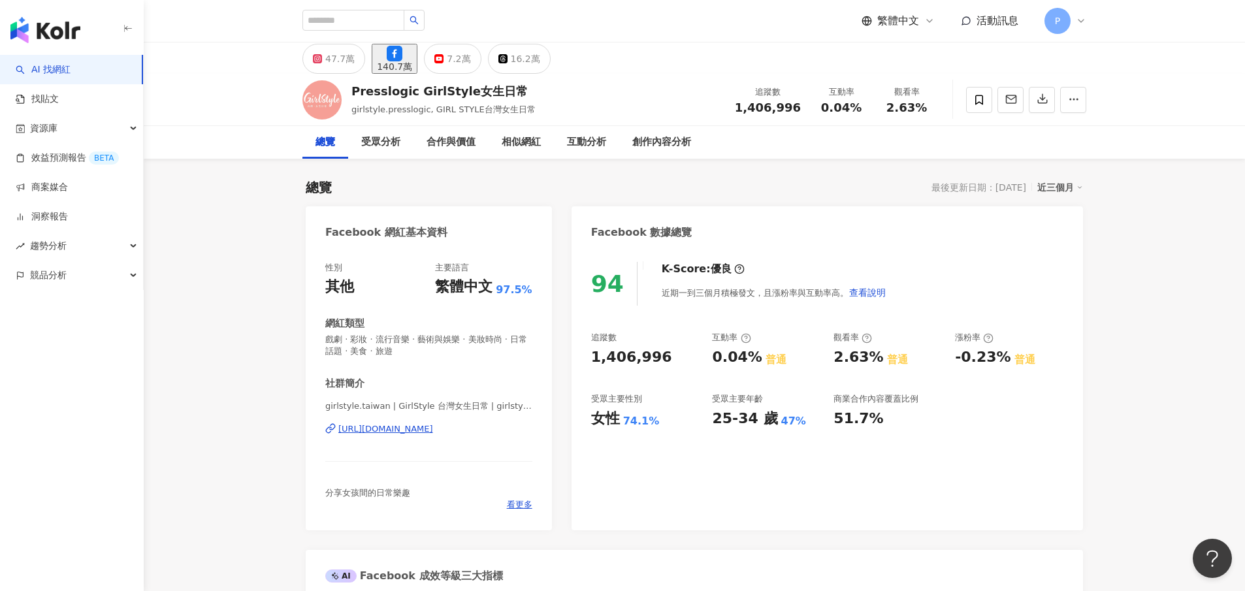
click at [1000, 3] on div "繁體中文 活動訊息 P" at bounding box center [695, 21] width 784 height 42
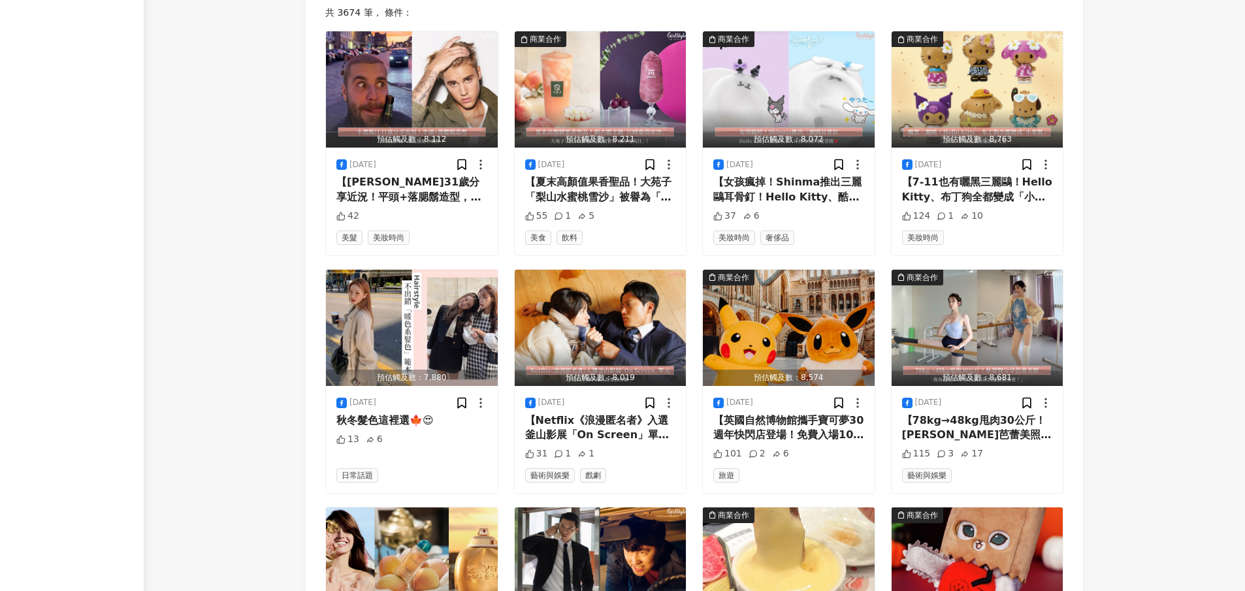
scroll to position [3980, 0]
